Goal: Check status: Check status

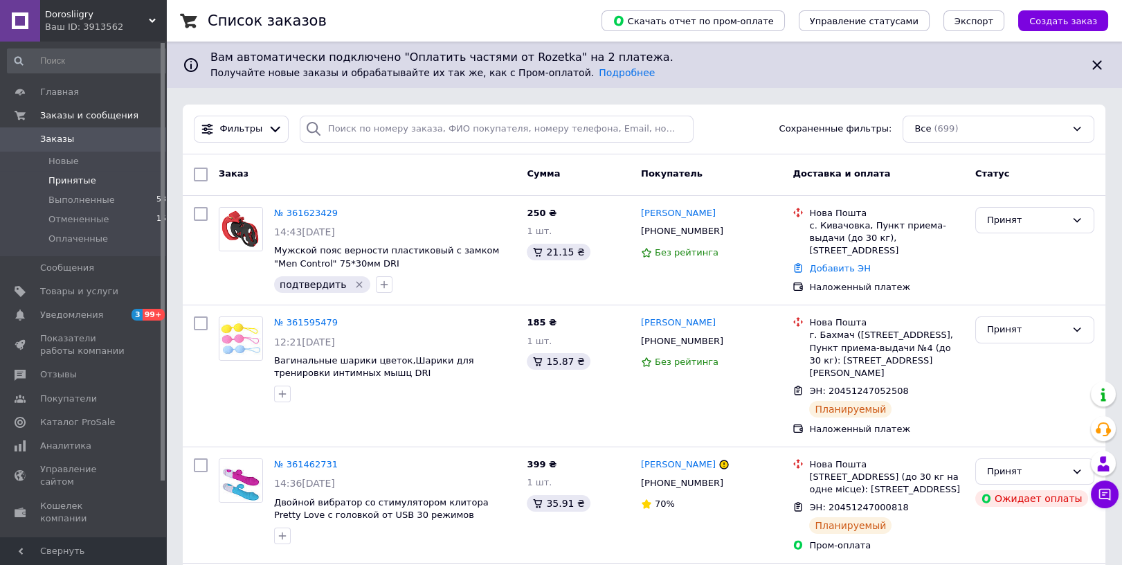
click at [109, 181] on li "Принятые 4" at bounding box center [89, 180] width 179 height 19
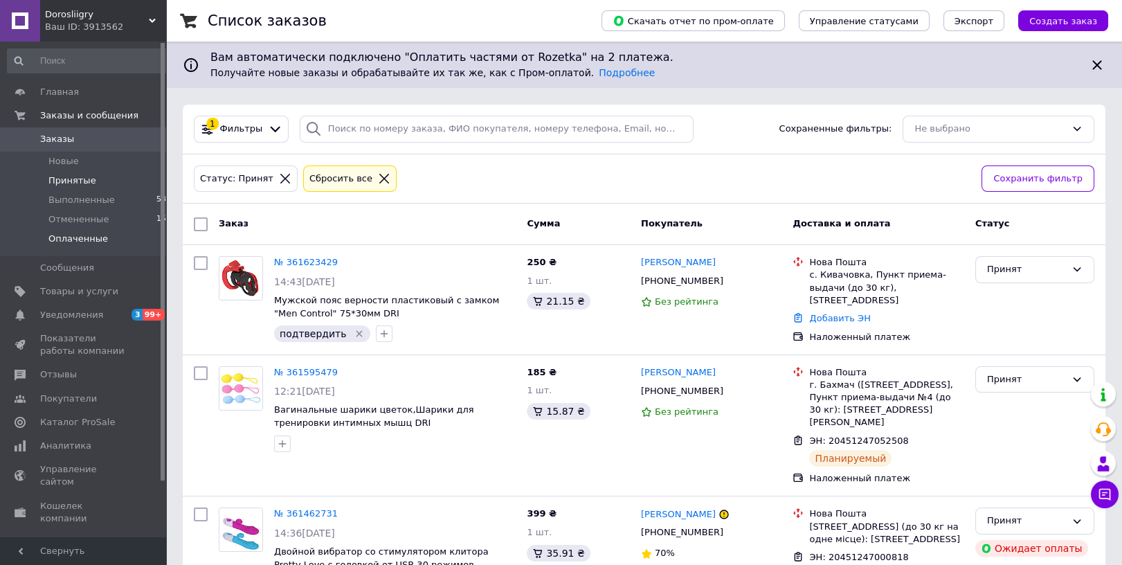
click at [96, 239] on span "Оплаченные" at bounding box center [78, 239] width 60 height 12
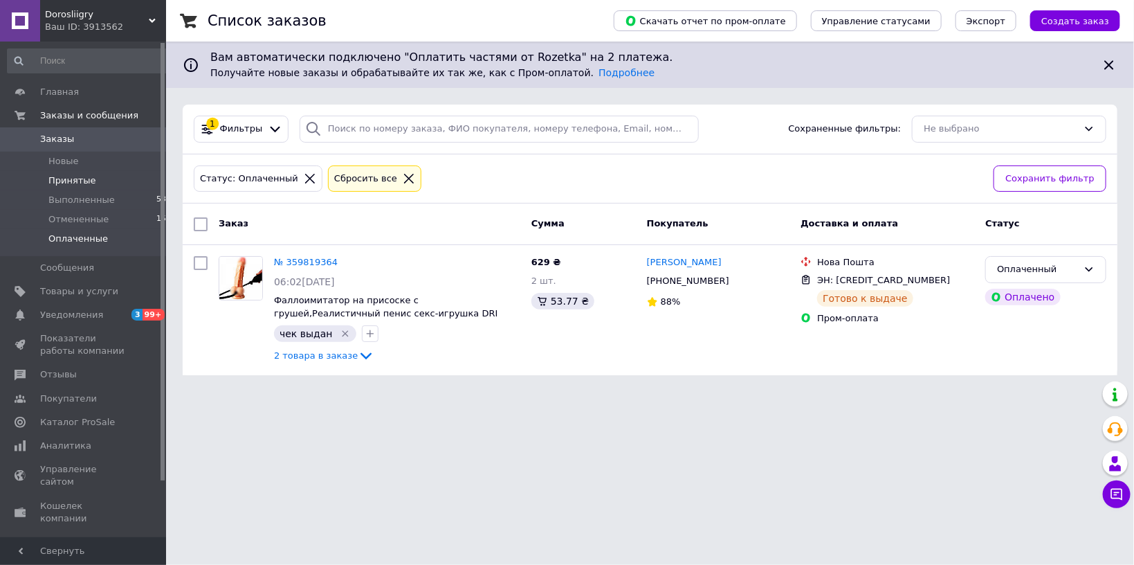
click at [97, 183] on li "Принятые 4" at bounding box center [89, 180] width 179 height 19
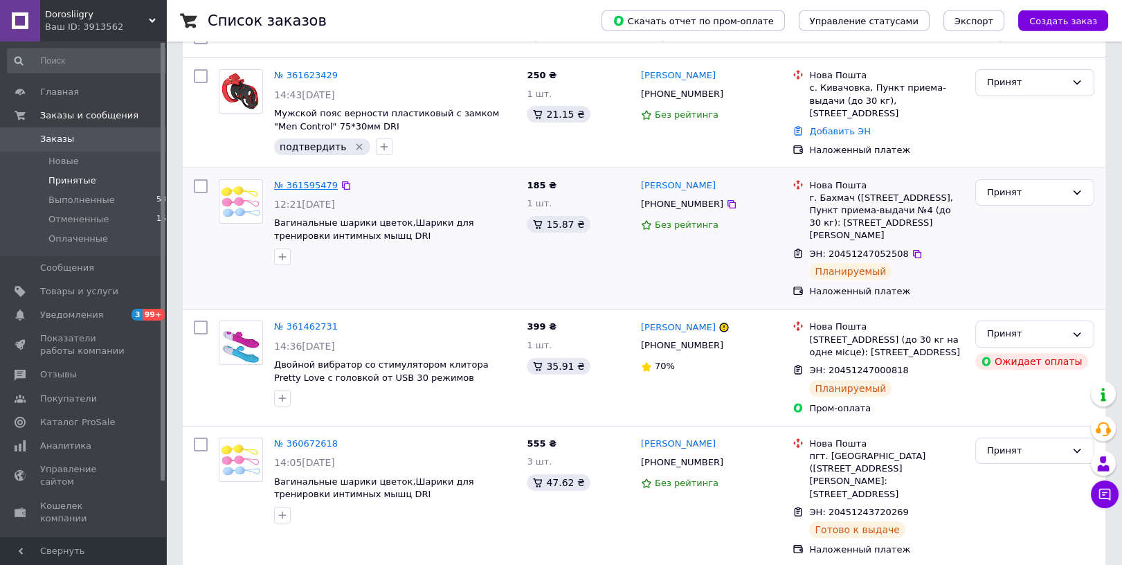
scroll to position [216, 0]
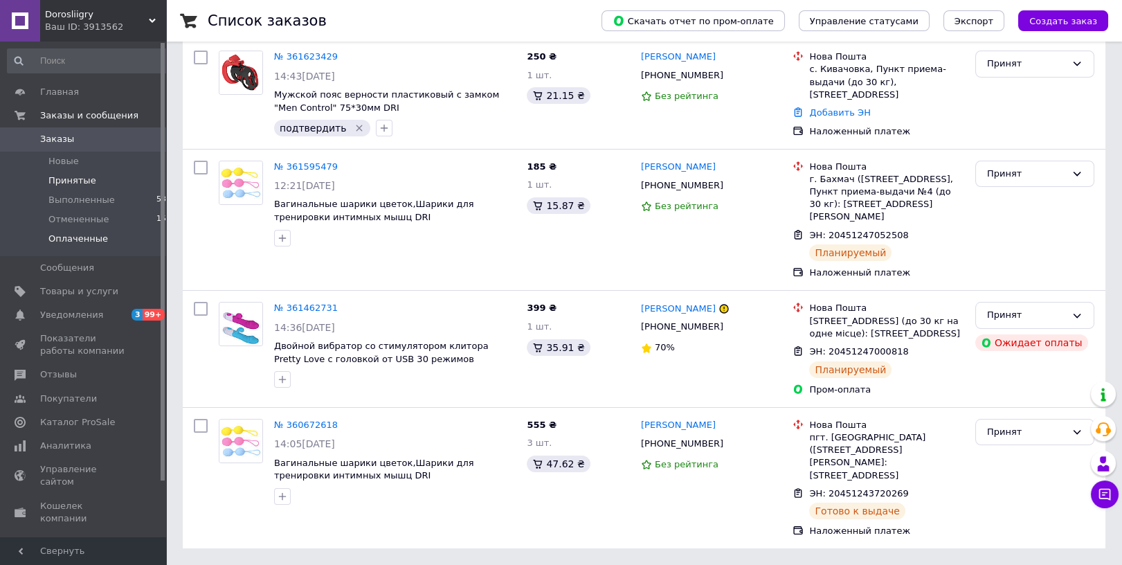
click at [109, 243] on li "Оплаченные 1" at bounding box center [89, 242] width 179 height 26
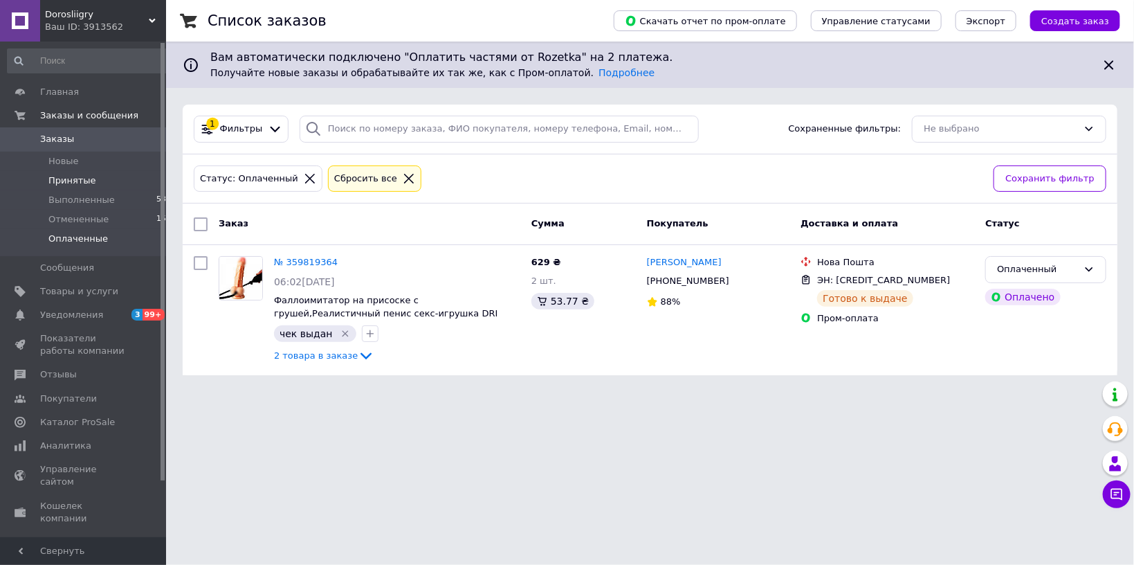
click at [101, 177] on li "Принятые 4" at bounding box center [89, 180] width 179 height 19
